Goal: Task Accomplishment & Management: Manage account settings

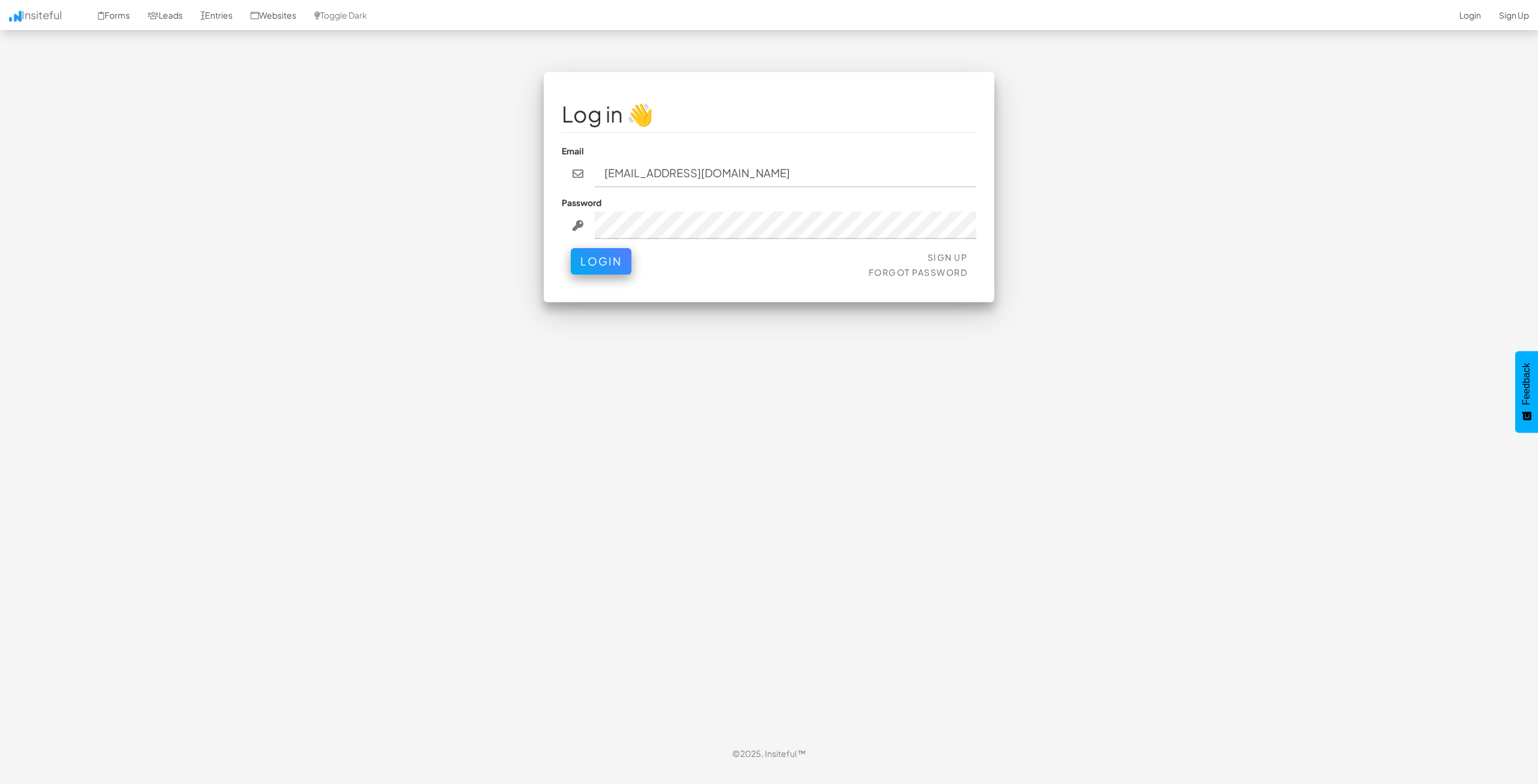
click at [608, 277] on div "Sign Up Forgot Password Login" at bounding box center [769, 266] width 414 height 36
click at [612, 270] on button "Login" at bounding box center [601, 258] width 61 height 26
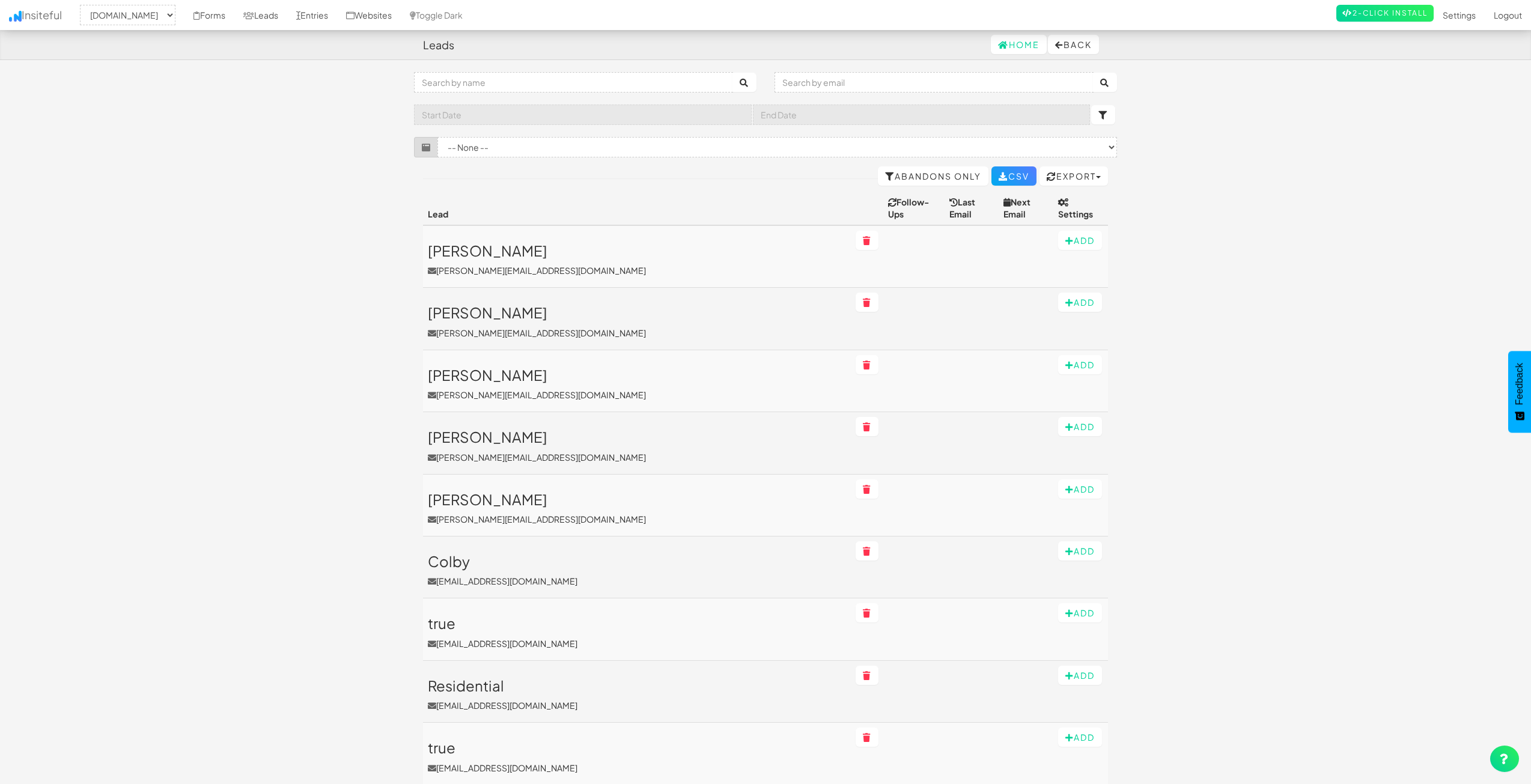
select select "2362"
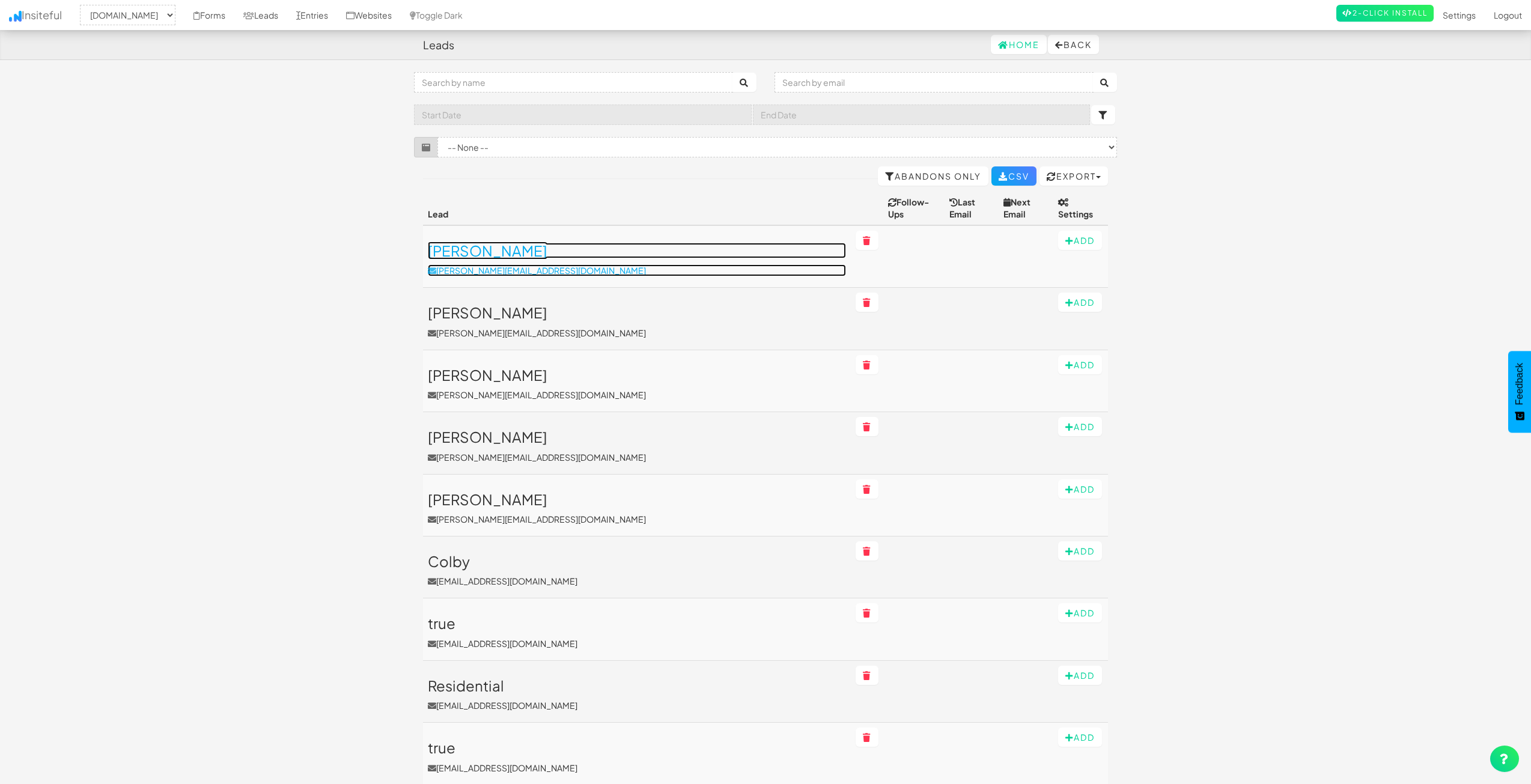
click at [453, 245] on h3 "[PERSON_NAME]" at bounding box center [636, 250] width 418 height 15
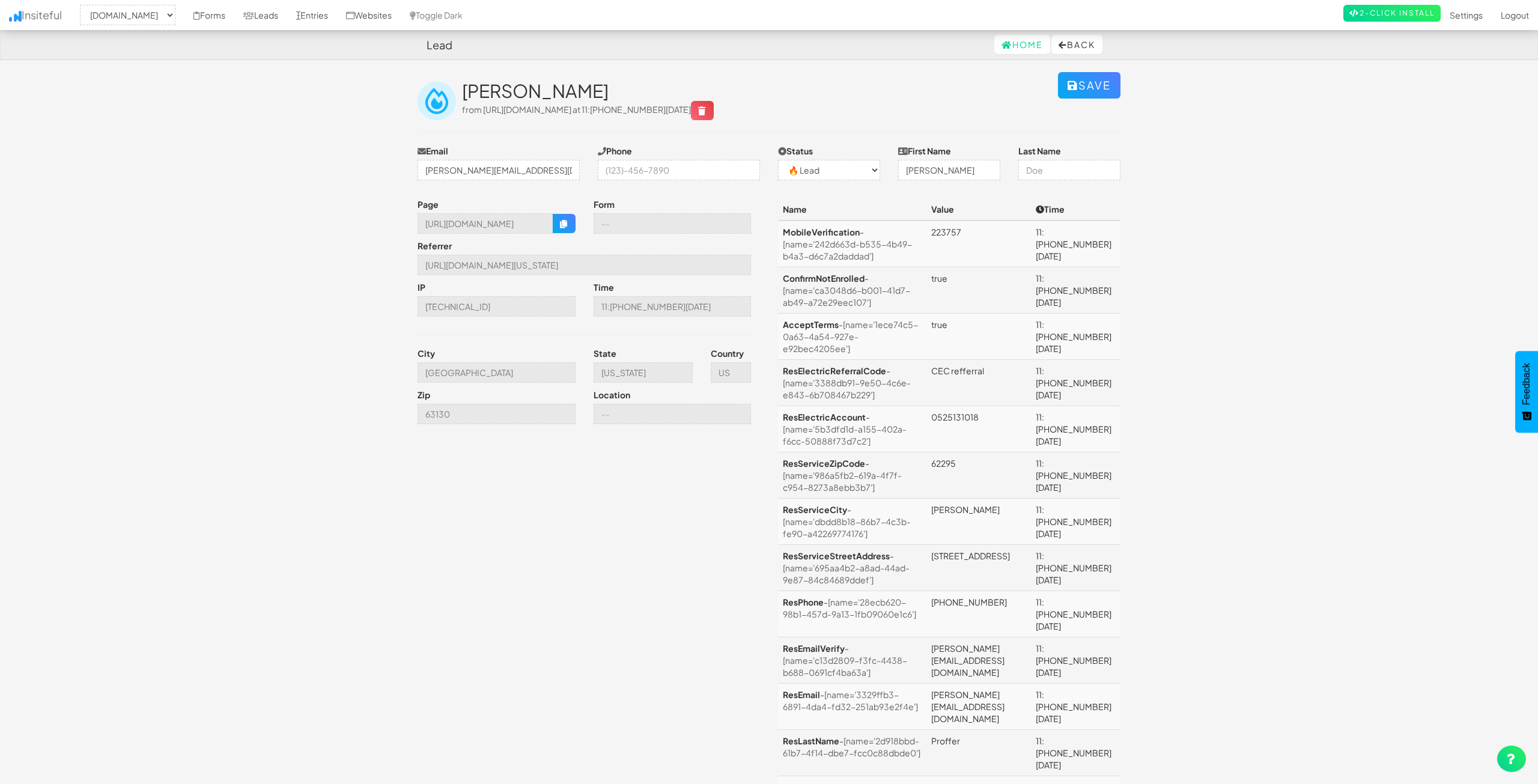
select select "2362"
select select "0"
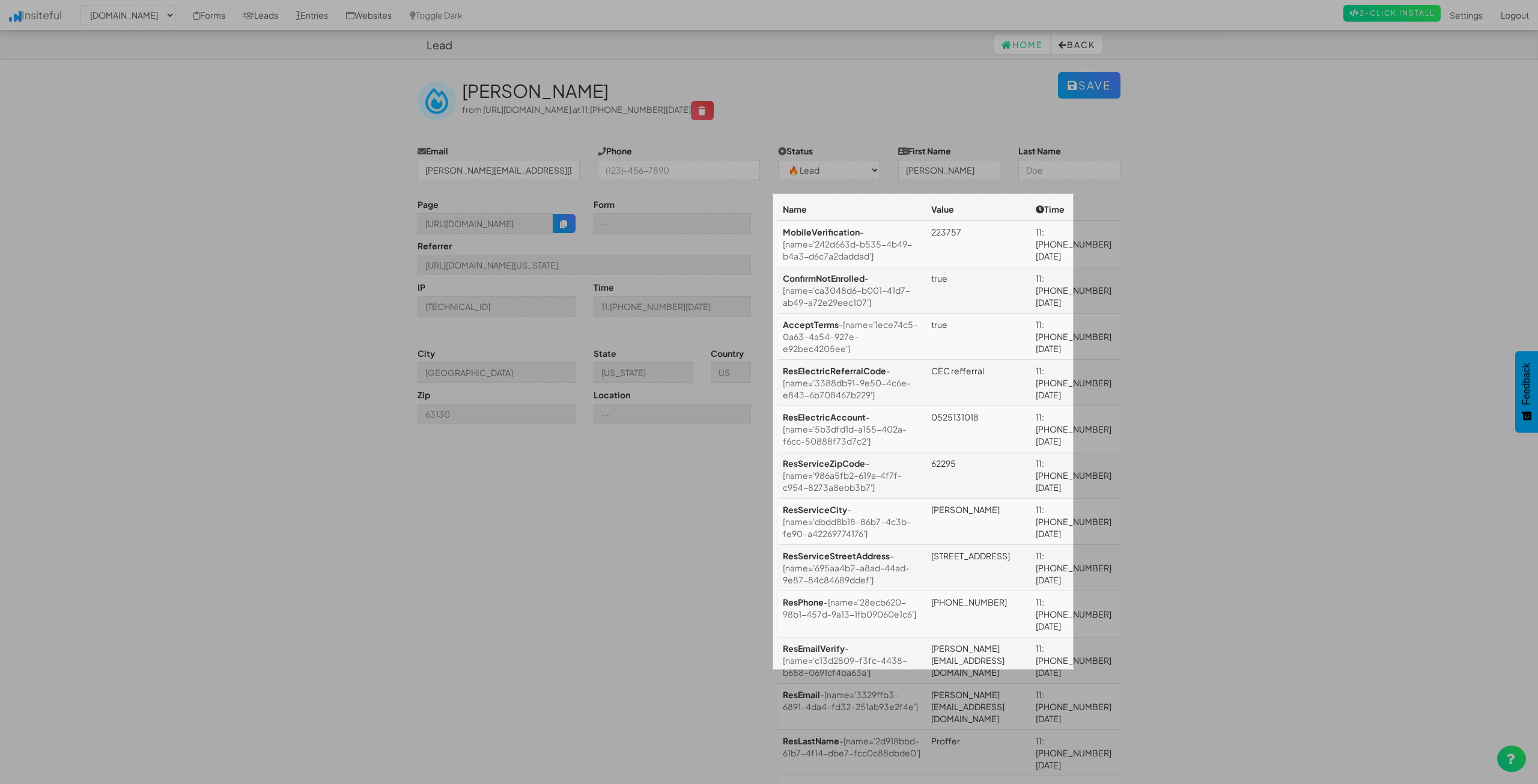
drag, startPoint x: 773, startPoint y: 194, endPoint x: 1073, endPoint y: 669, distance: 561.8
click at [1073, 669] on div "499 X 791" at bounding box center [769, 392] width 1538 height 784
click at [1088, 619] on link "Copy" at bounding box center [1100, 615] width 31 height 13
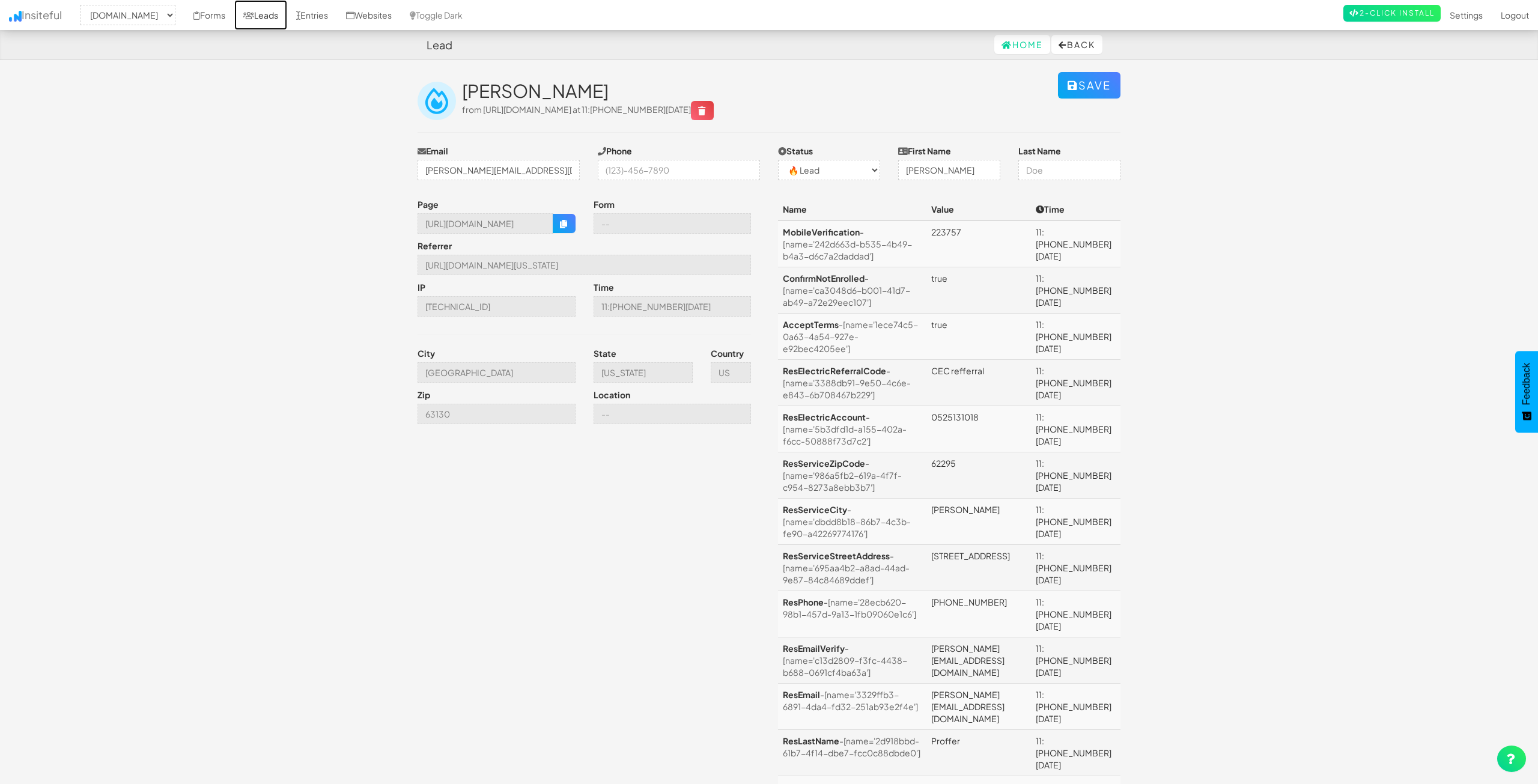
click at [287, 23] on link "Leads" at bounding box center [261, 15] width 53 height 30
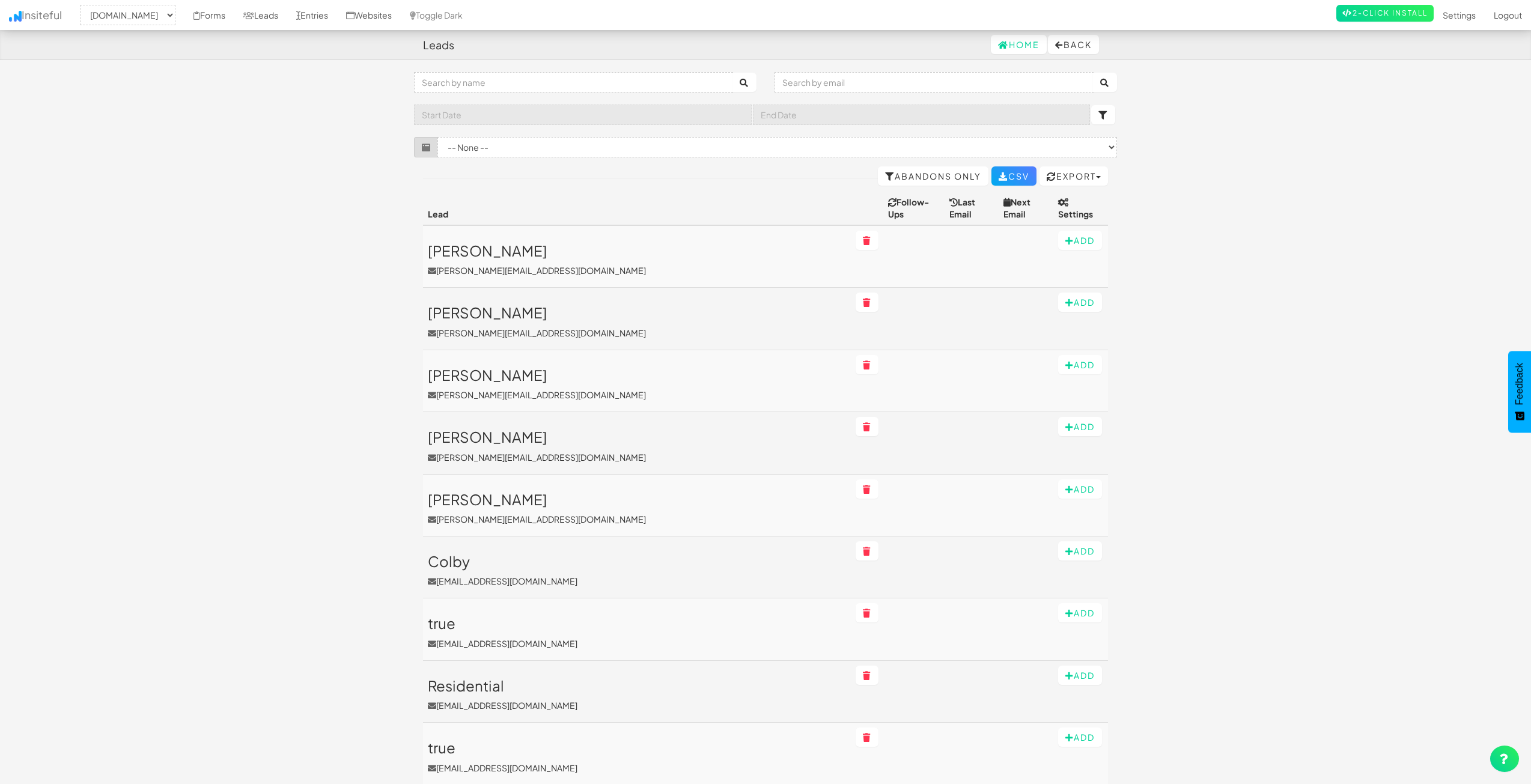
select select "2362"
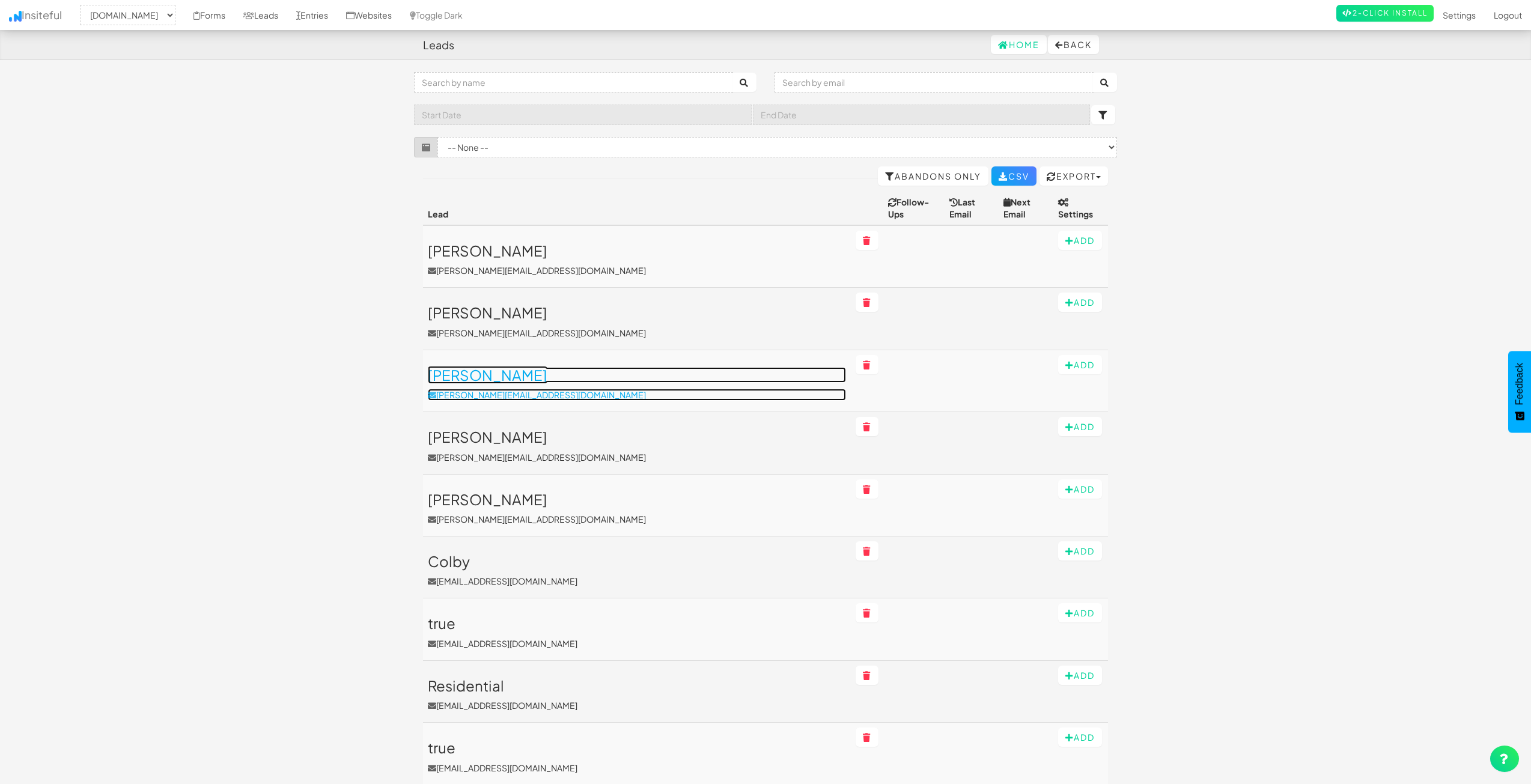
click at [439, 368] on h3 "[PERSON_NAME]" at bounding box center [636, 375] width 418 height 15
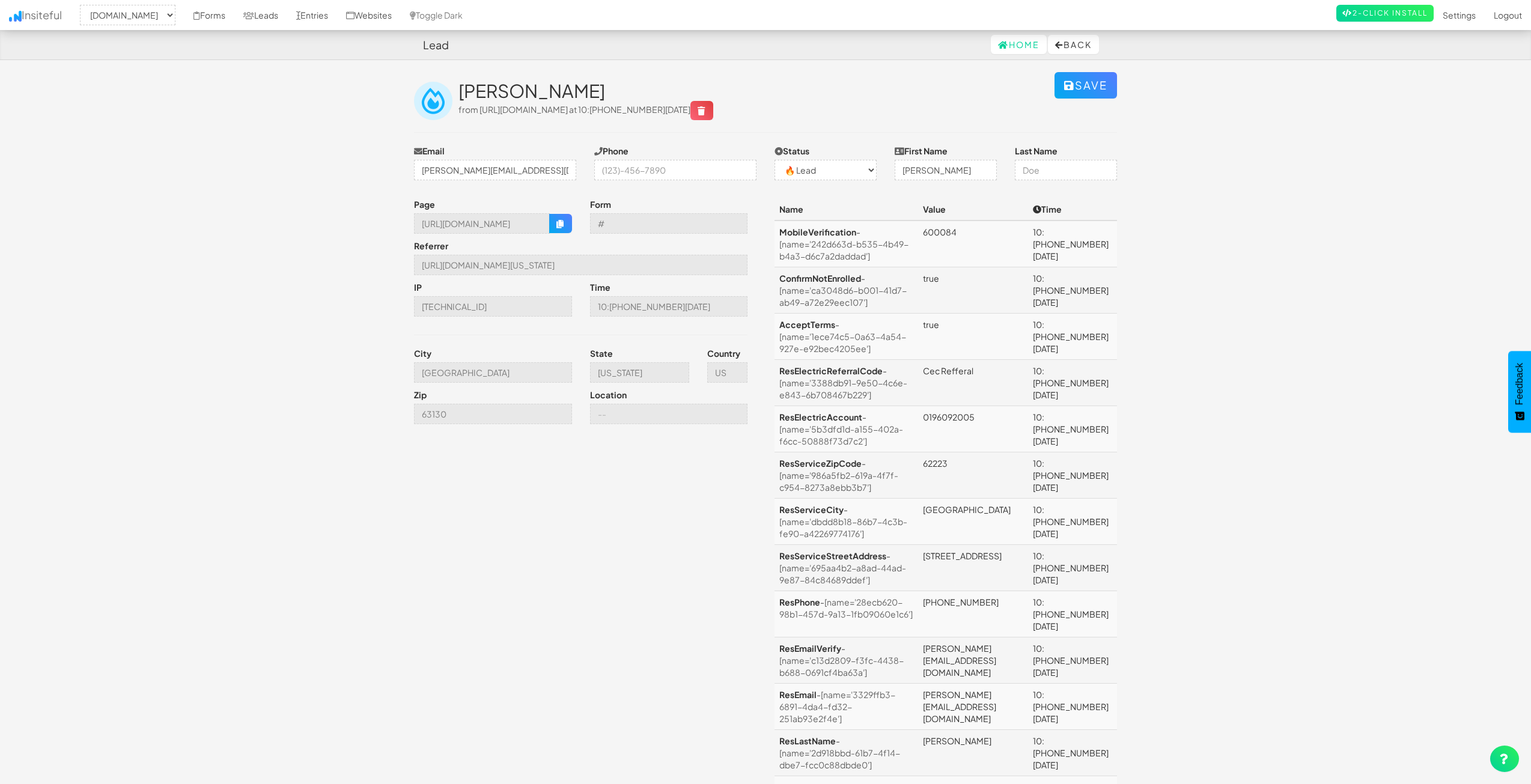
select select "2362"
select select "0"
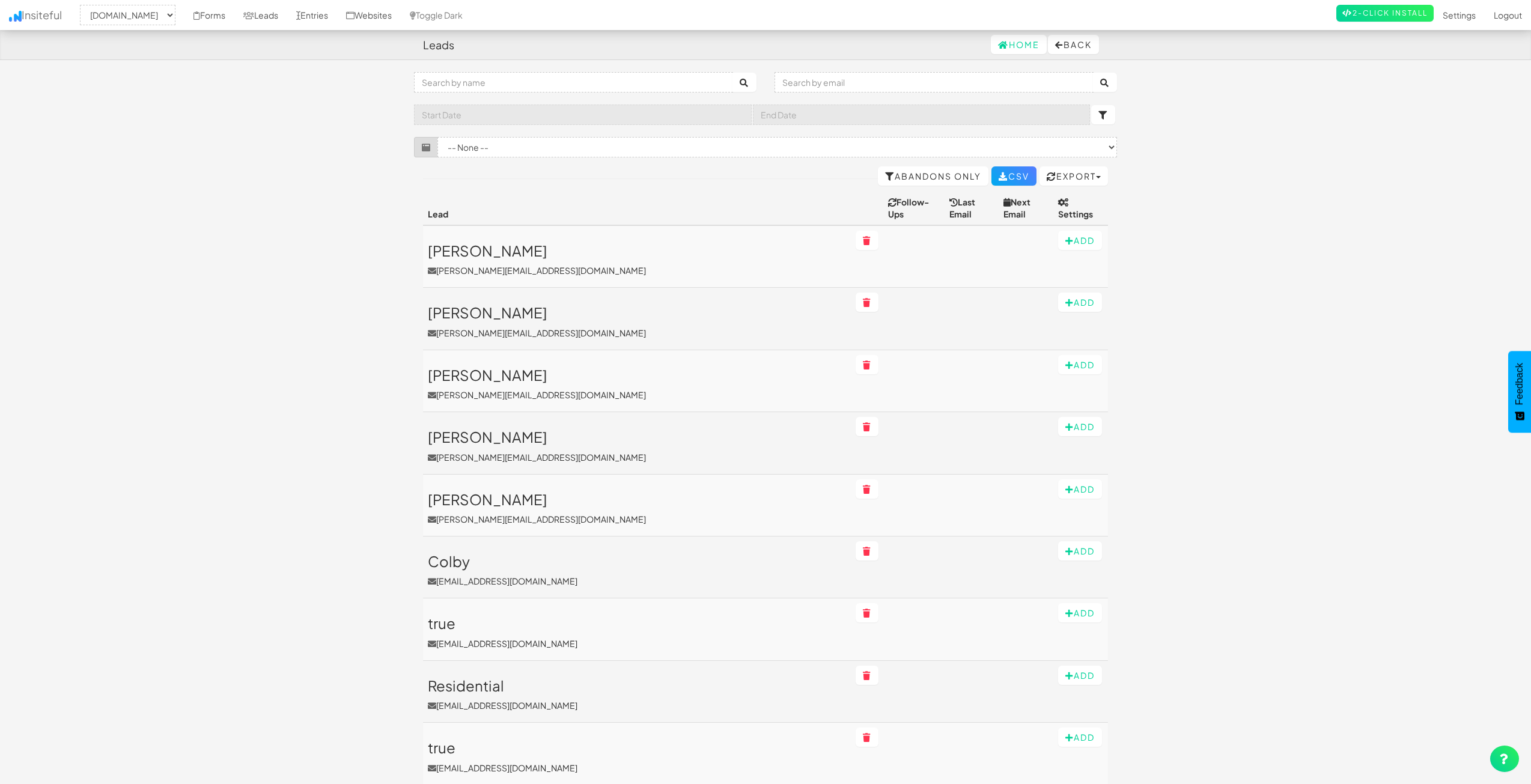
select select "2362"
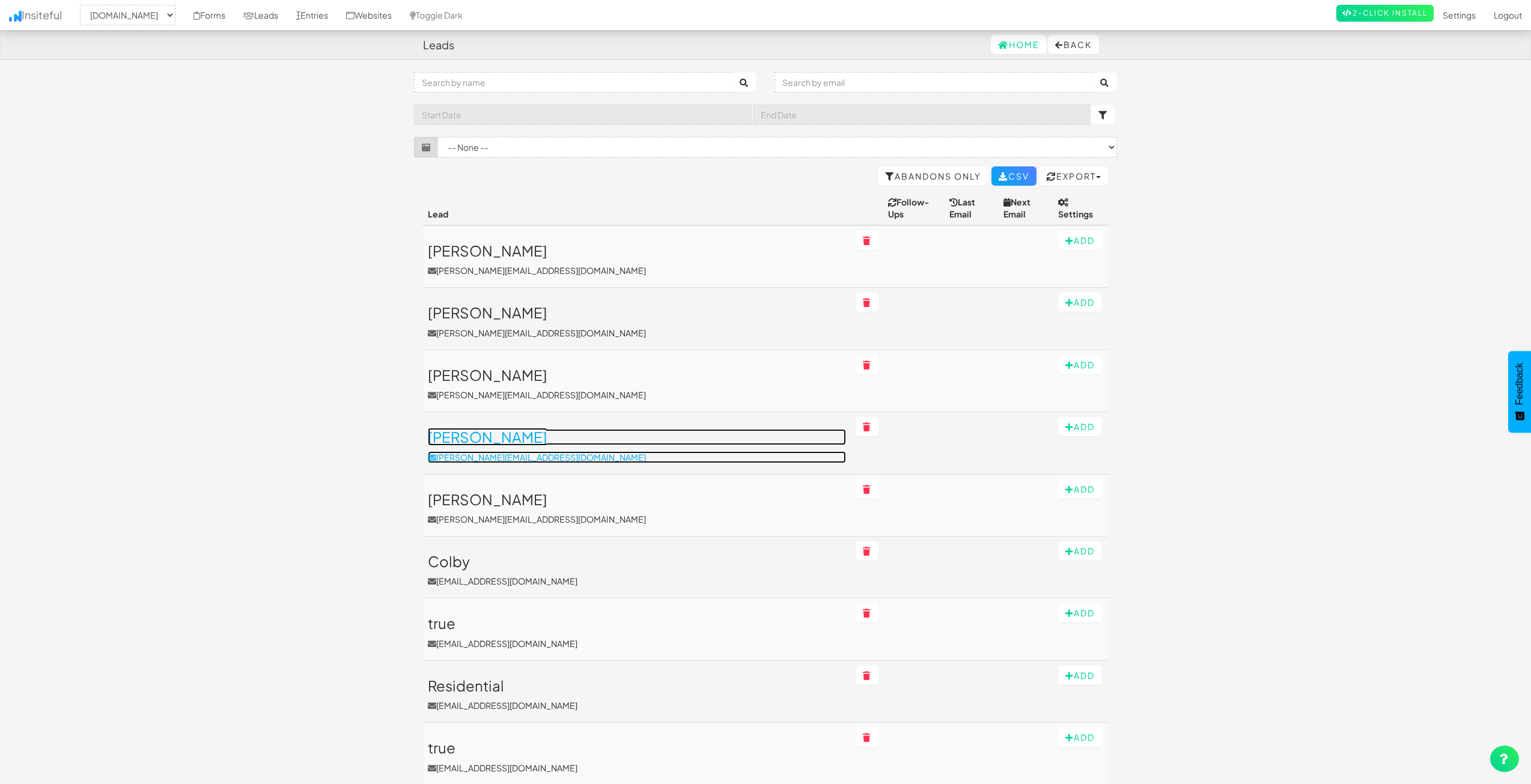
click at [440, 429] on h3 "Mike" at bounding box center [636, 436] width 418 height 15
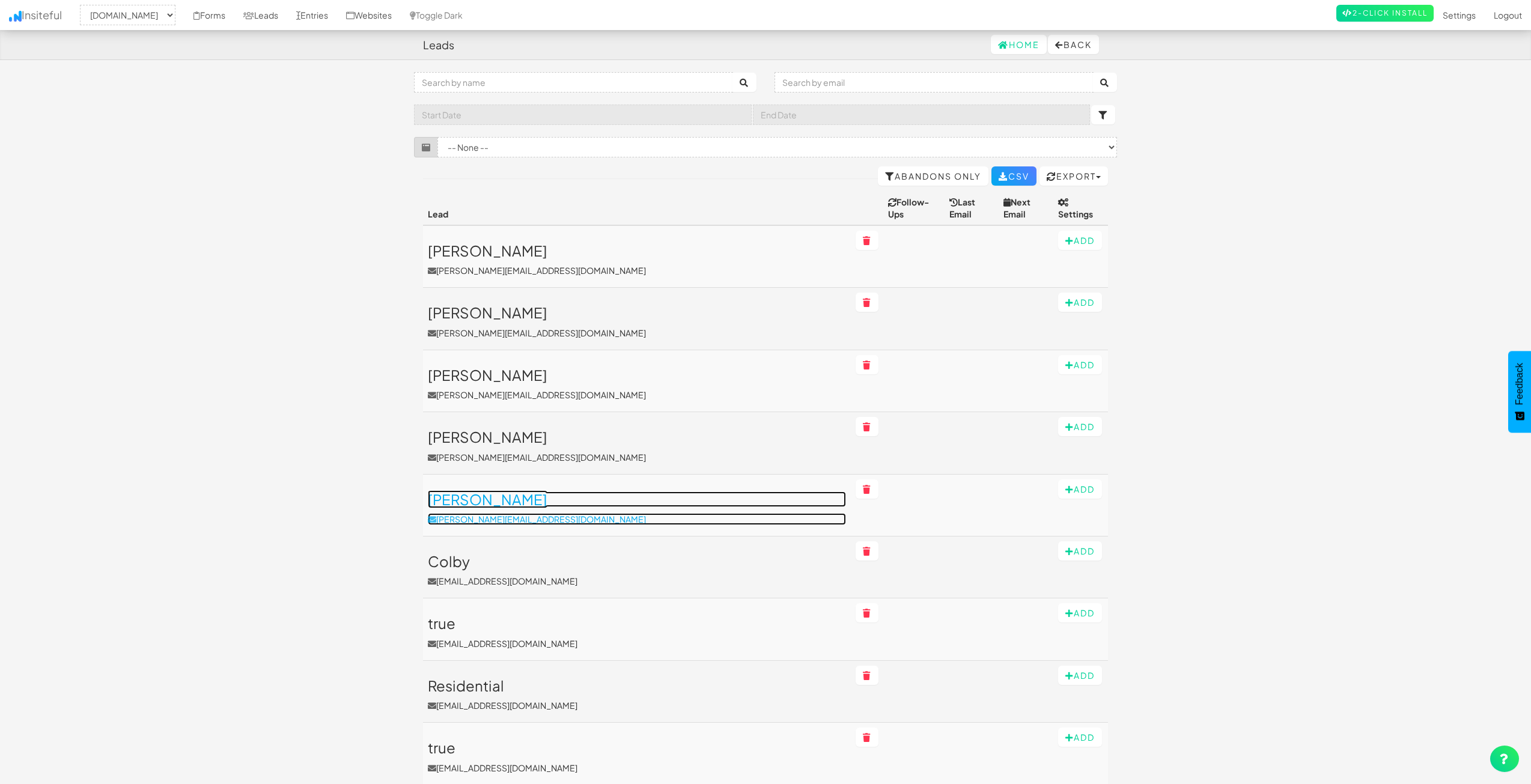
click at [452, 491] on h3 "Lindsay" at bounding box center [636, 499] width 418 height 15
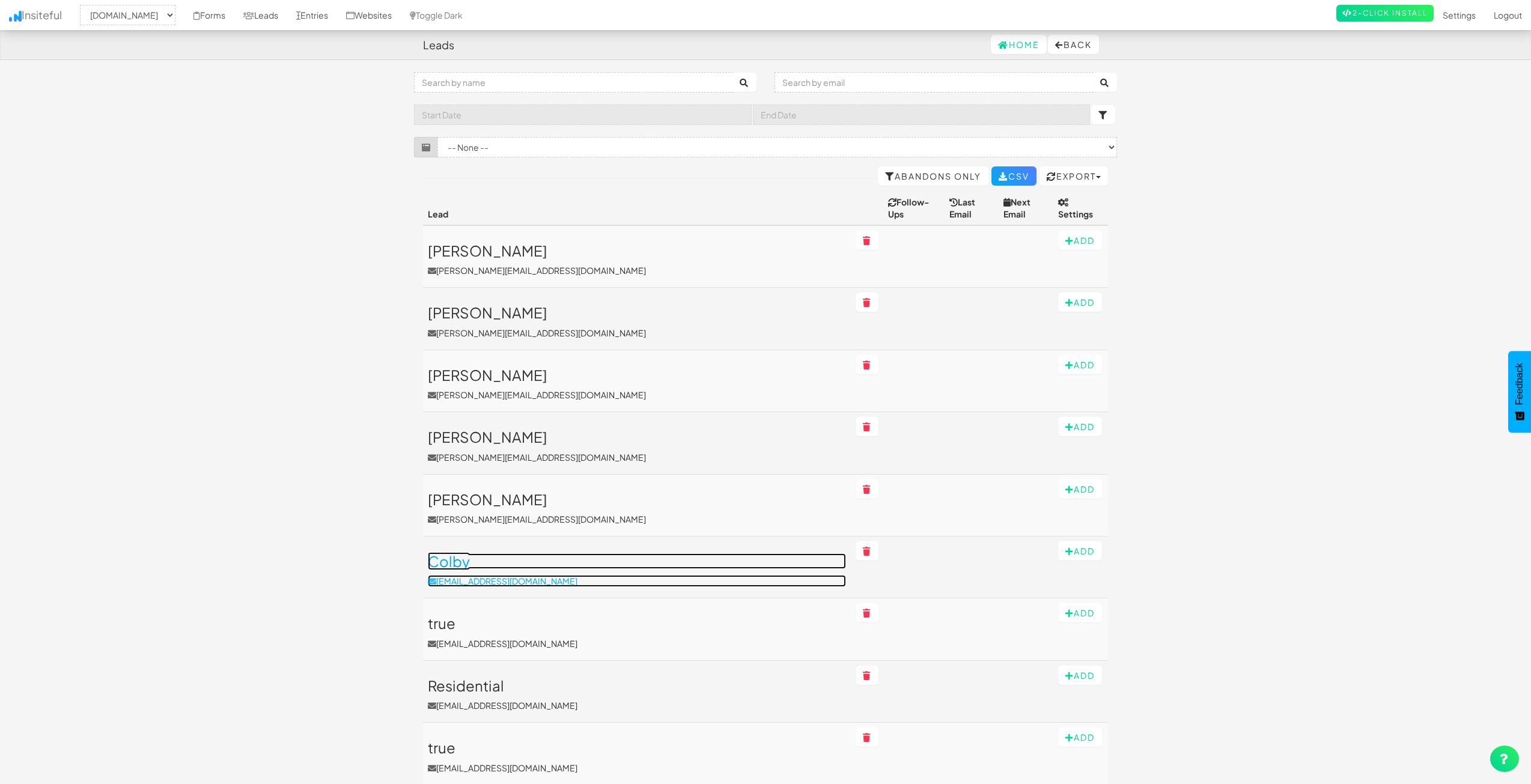
click at [466, 553] on h3 "Colby" at bounding box center [636, 561] width 418 height 15
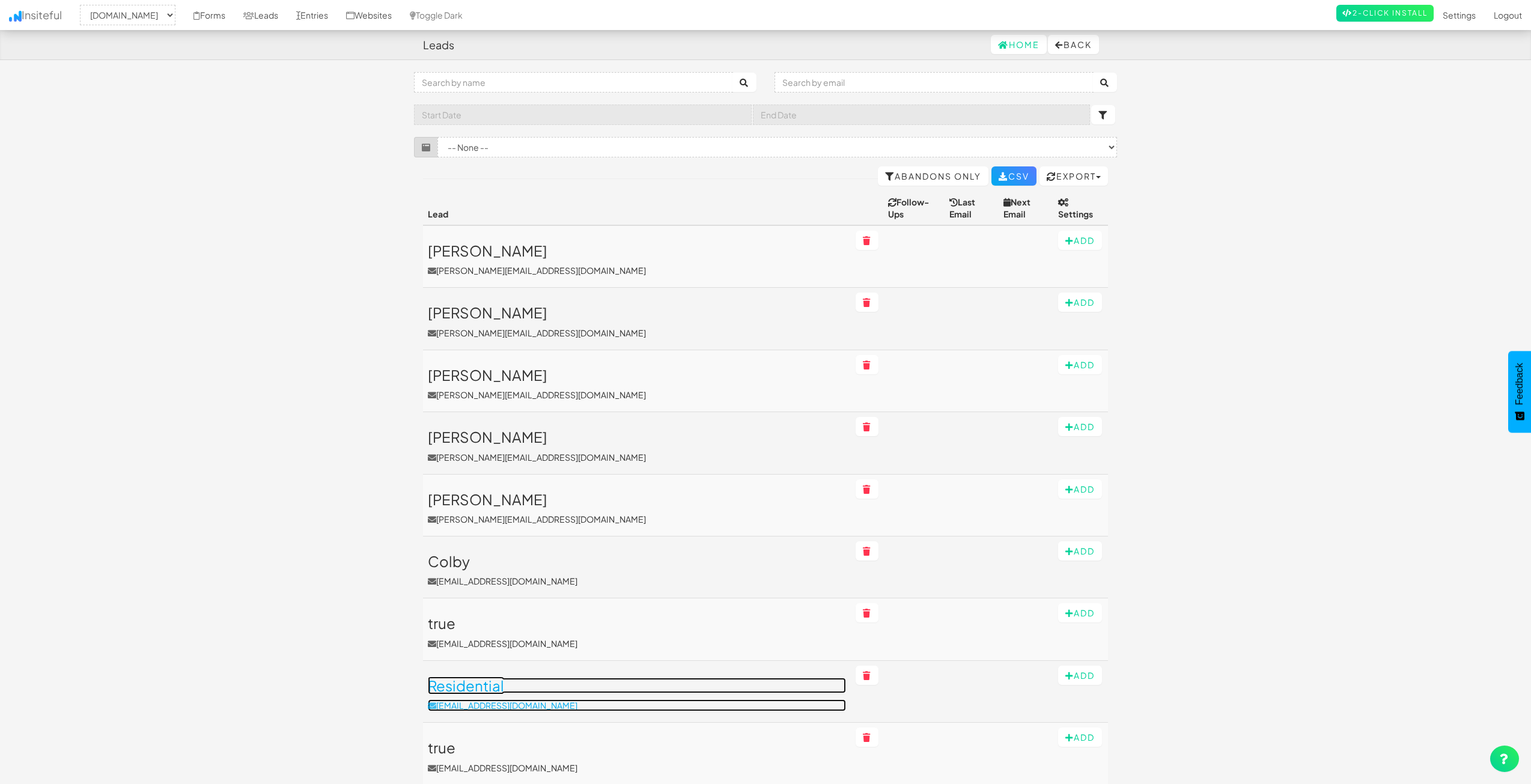
click at [470, 678] on h3 "Residential" at bounding box center [636, 685] width 418 height 15
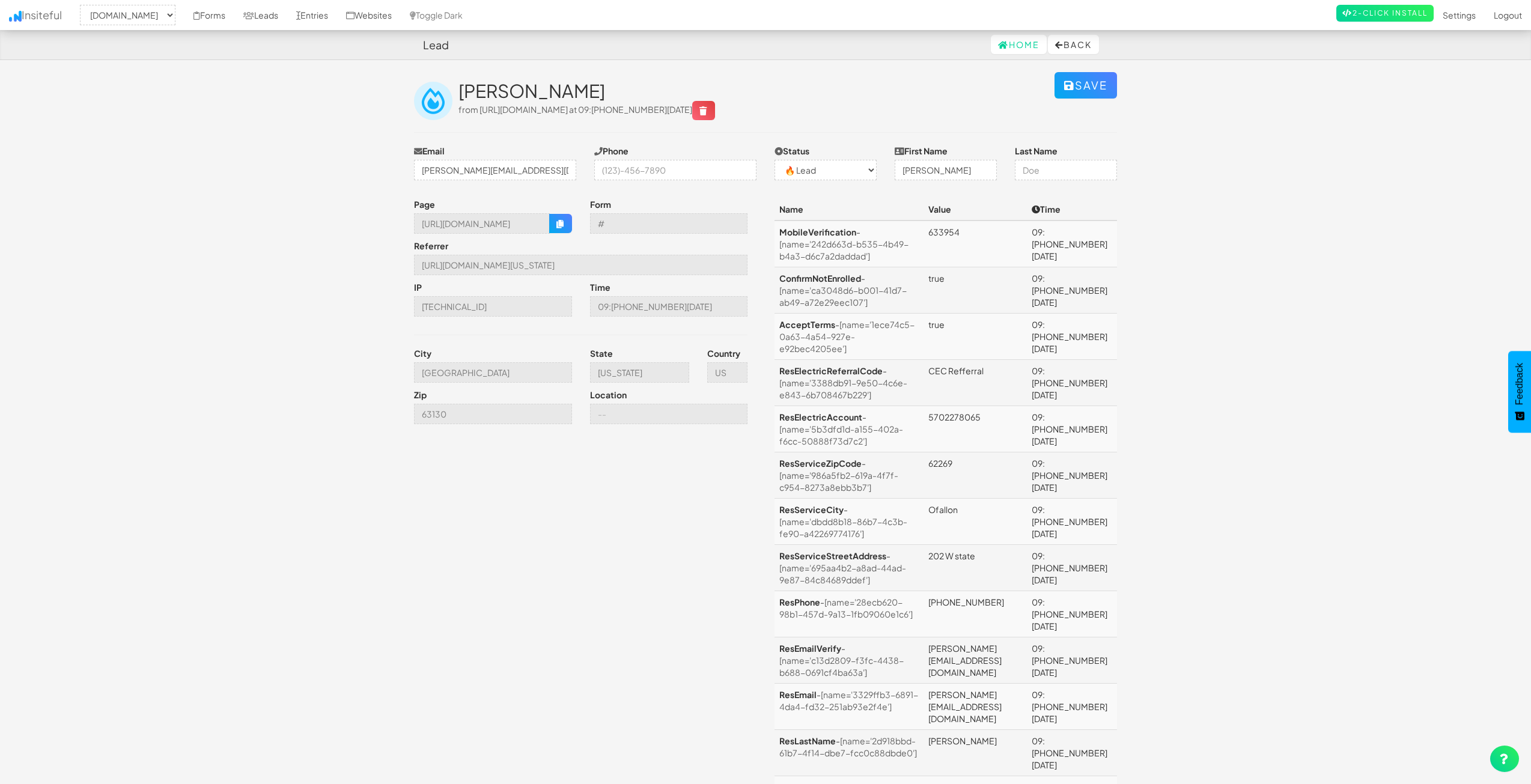
select select "2362"
select select "0"
select select "2362"
select select "0"
select select "2362"
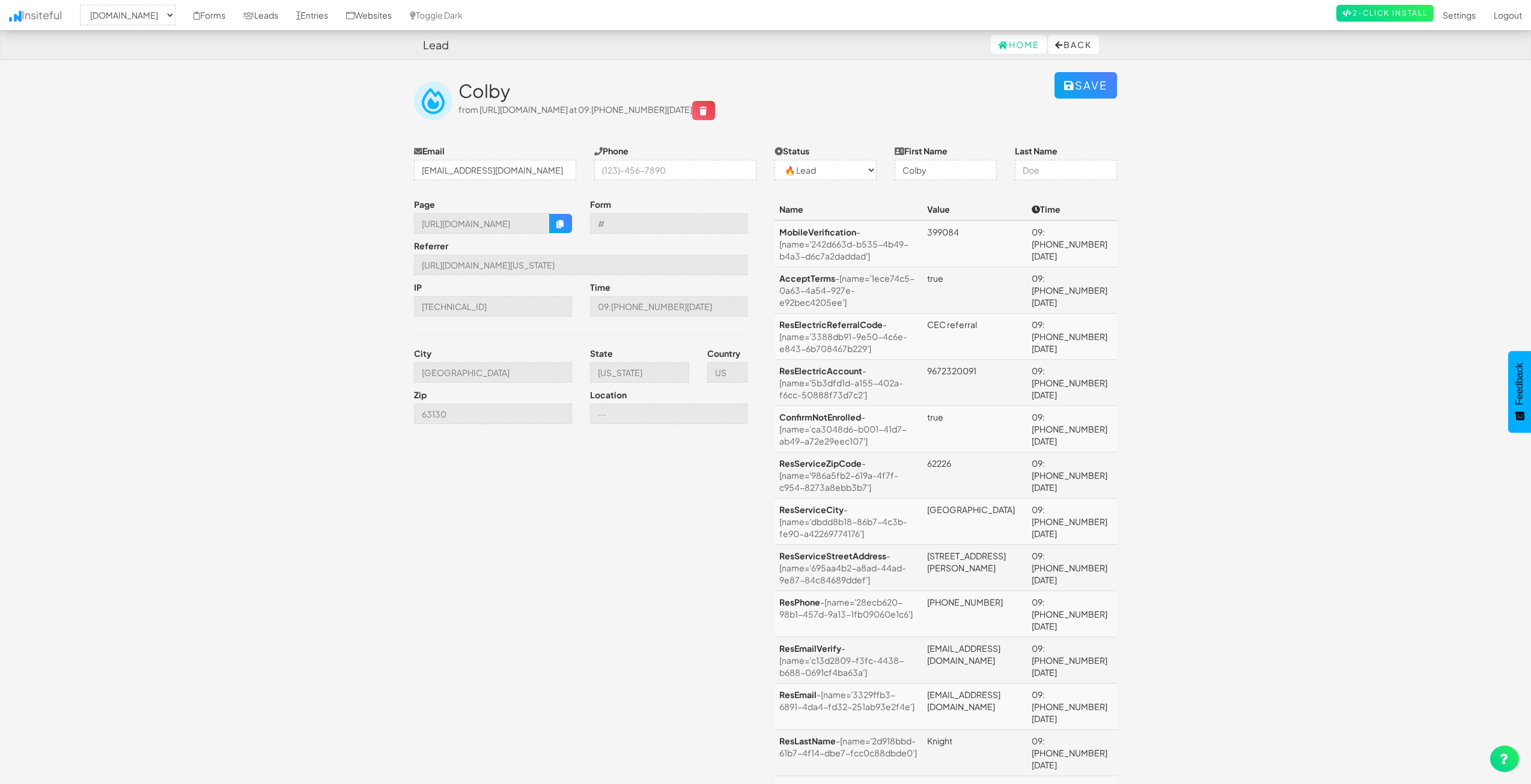
select select "0"
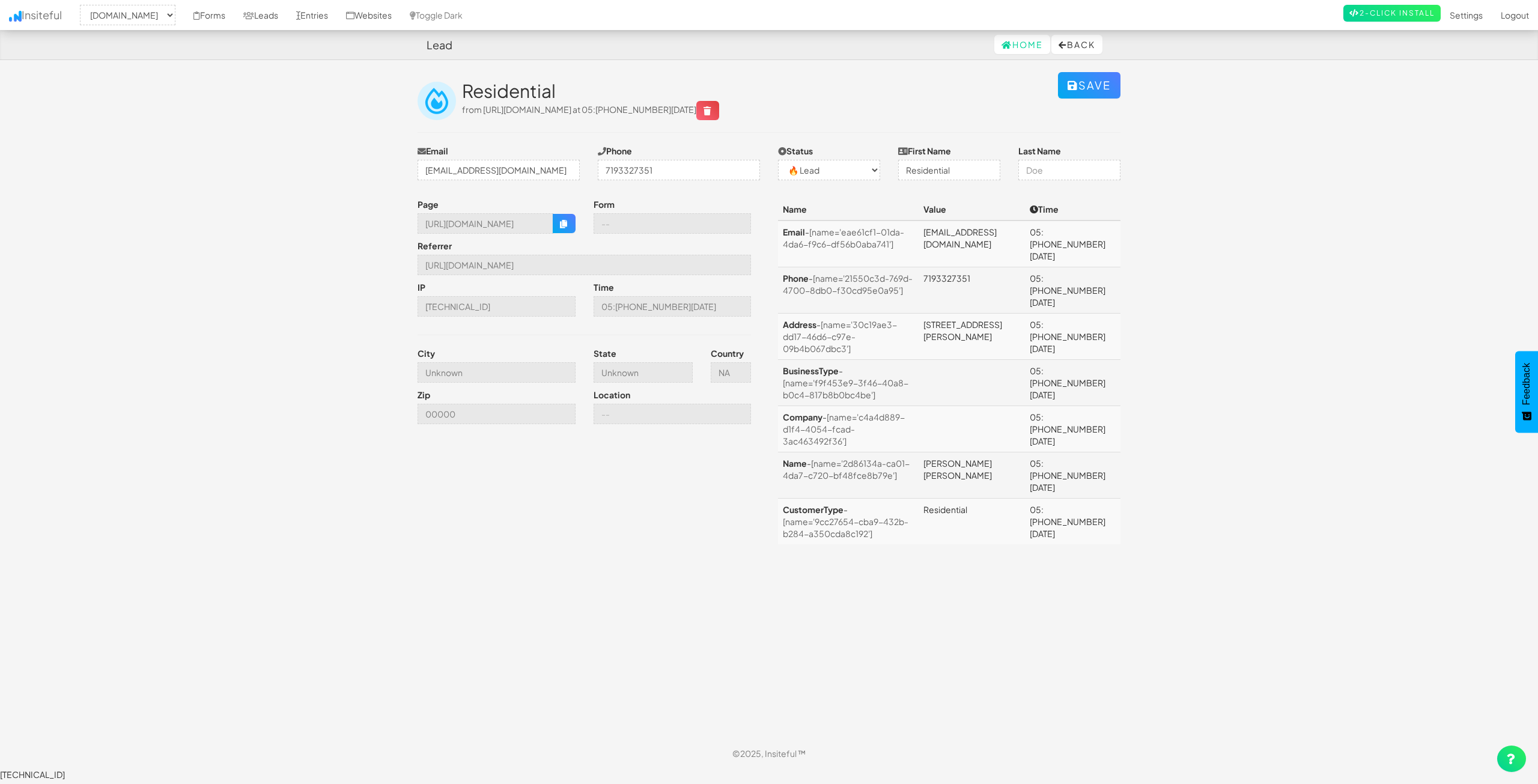
select select "2362"
select select "0"
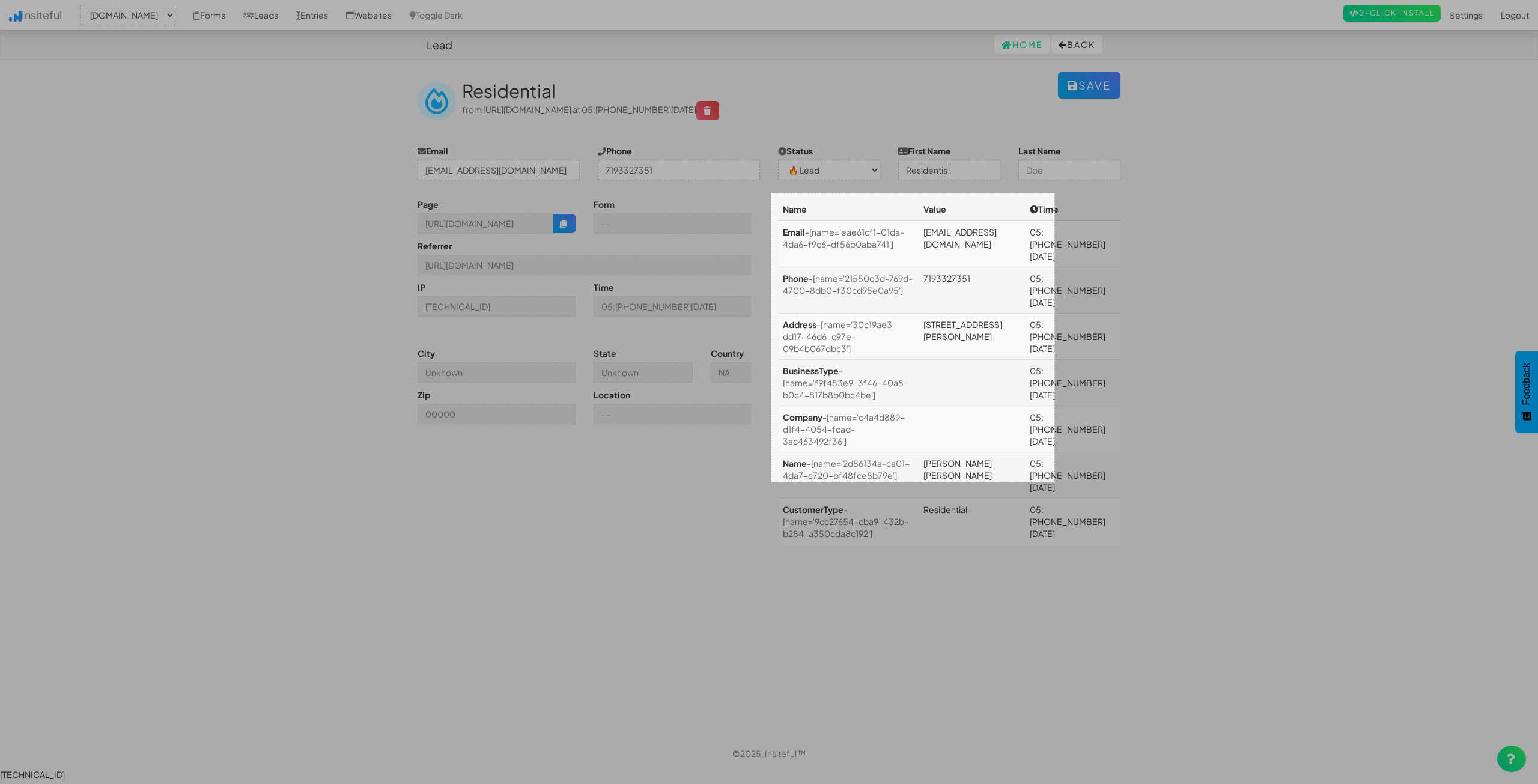
drag, startPoint x: 772, startPoint y: 193, endPoint x: 1055, endPoint y: 482, distance: 404.5
click at [1055, 482] on div "471 X 480" at bounding box center [769, 392] width 1538 height 784
click at [1081, 429] on link "Copy" at bounding box center [1082, 428] width 31 height 13
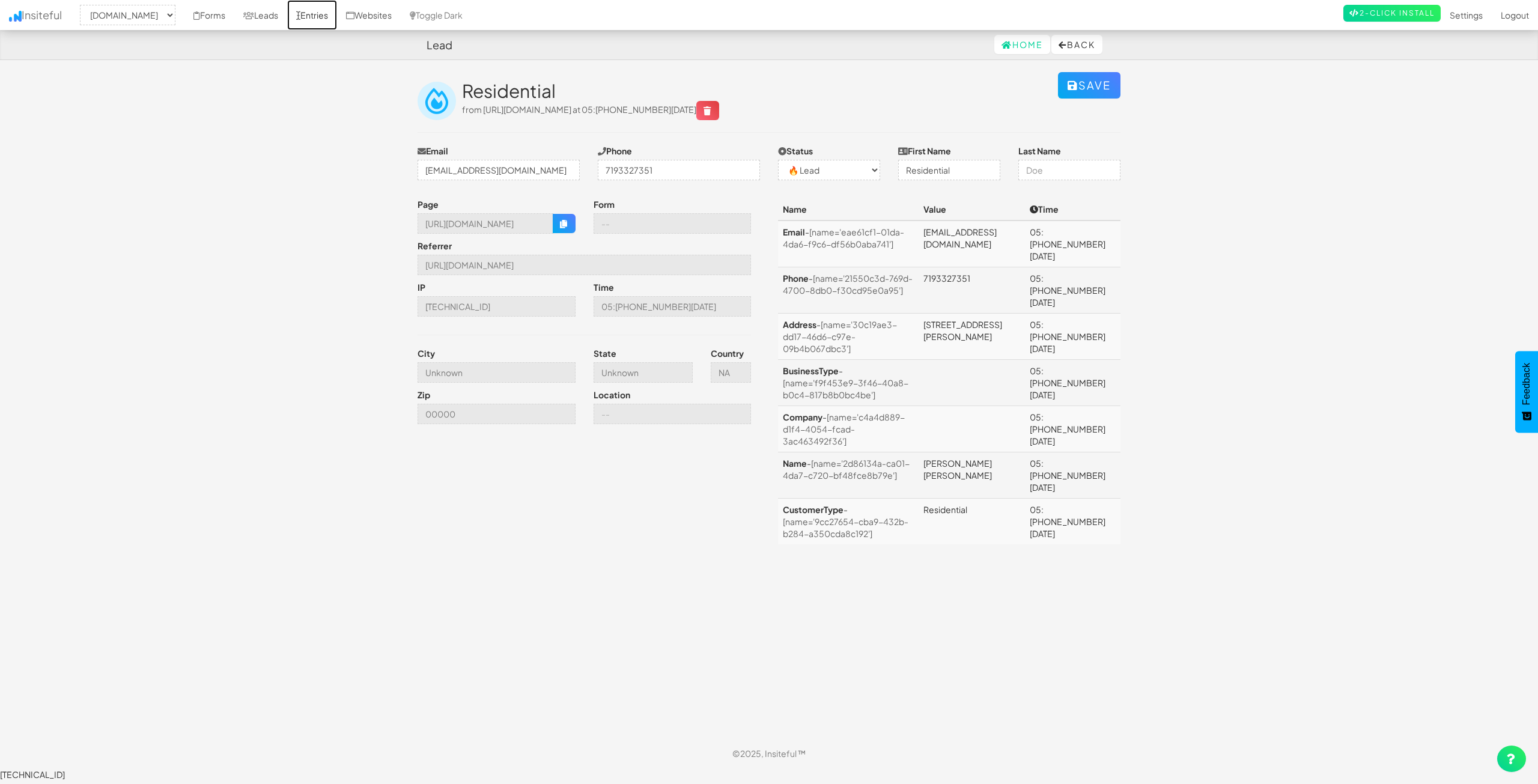
drag, startPoint x: 357, startPoint y: 15, endPoint x: 371, endPoint y: 12, distance: 14.3
click at [337, 15] on link "Entries" at bounding box center [312, 15] width 50 height 30
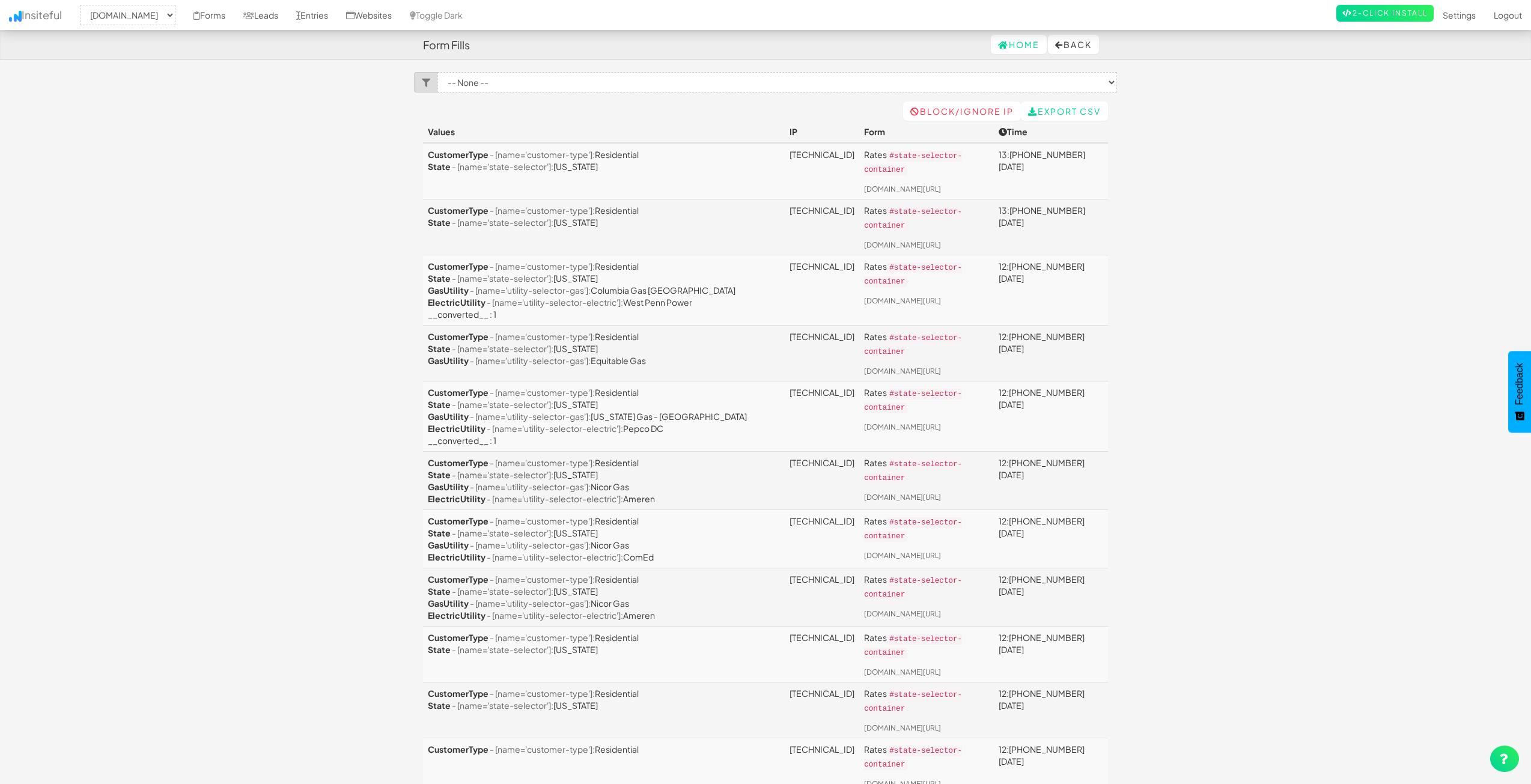
select select "2362"
